Goal: Task Accomplishment & Management: Manage account settings

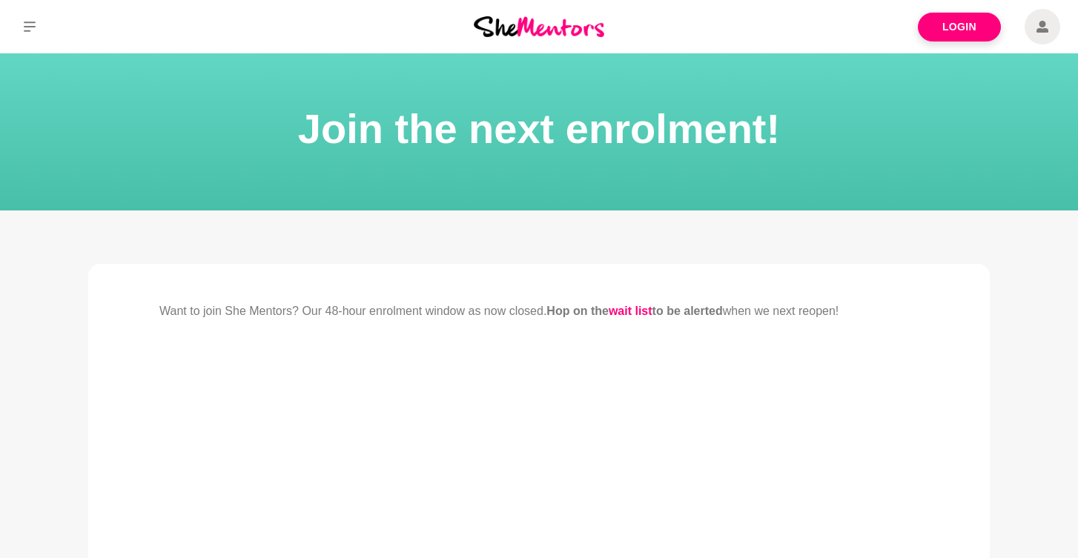
click at [537, 29] on img at bounding box center [539, 26] width 131 height 20
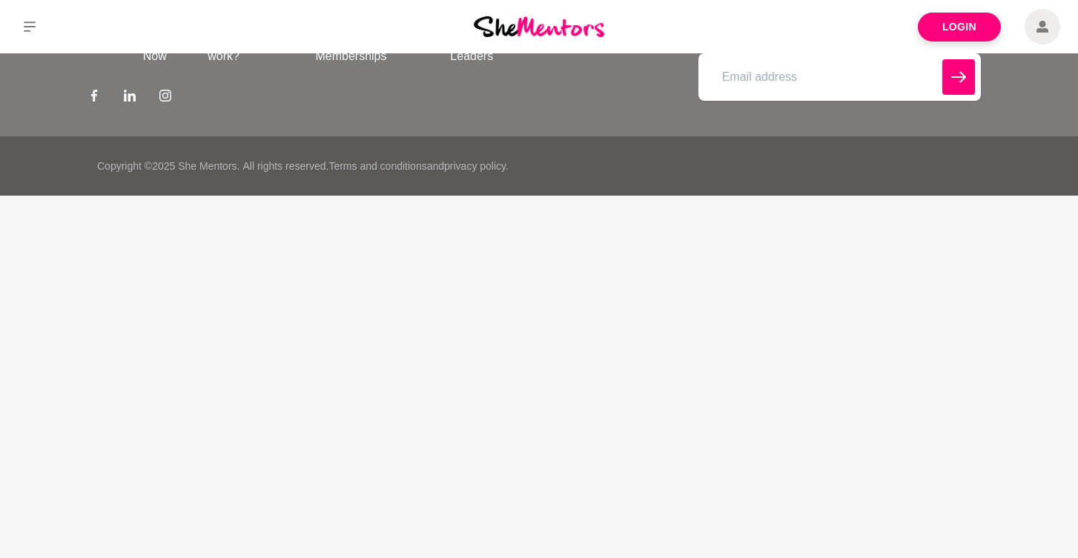
click at [532, 31] on img at bounding box center [539, 26] width 131 height 20
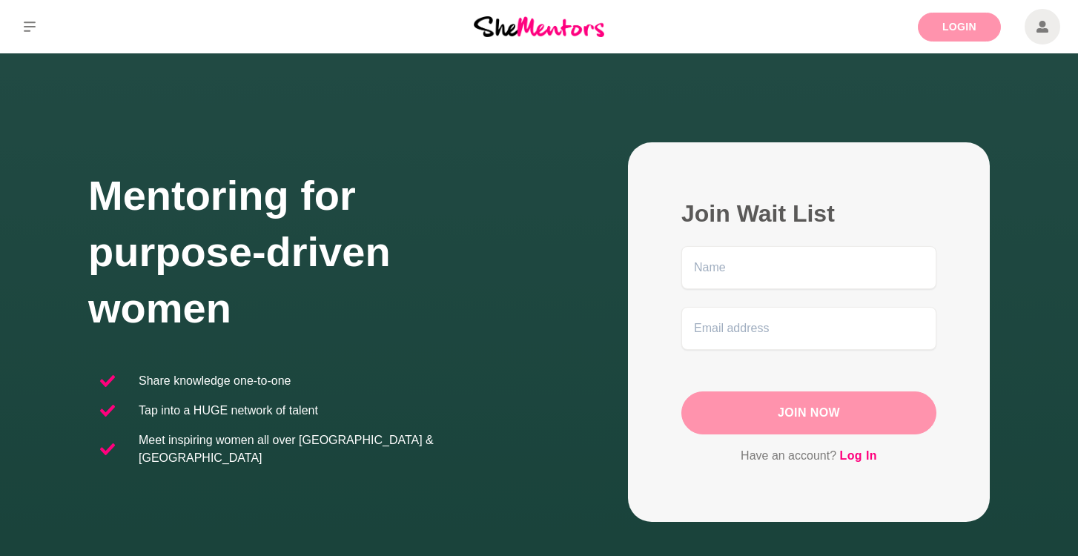
click at [939, 26] on link "Login" at bounding box center [959, 27] width 83 height 29
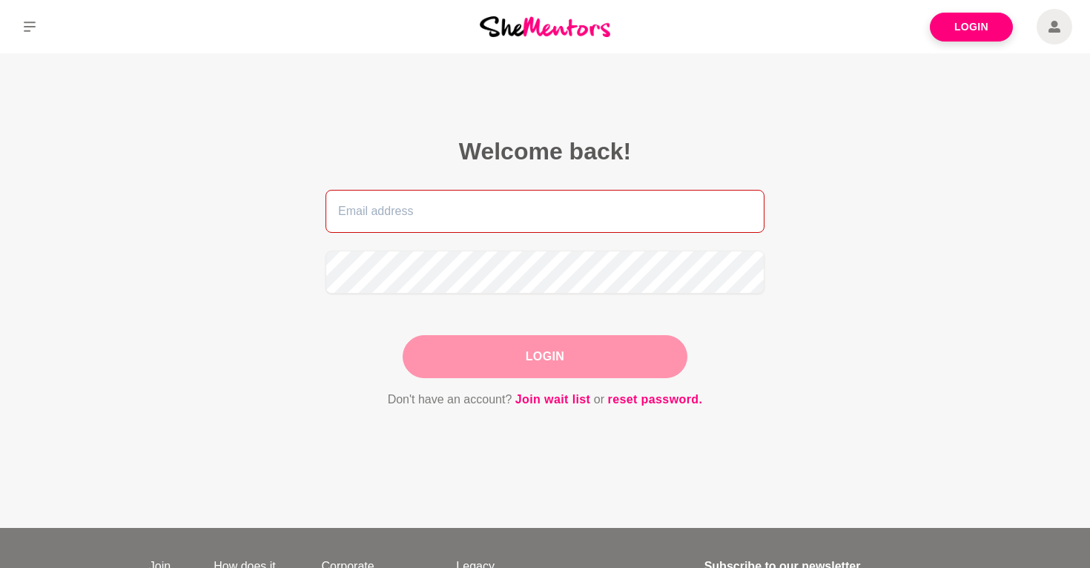
click at [579, 209] on input "email" at bounding box center [545, 211] width 439 height 43
